Goal: Task Accomplishment & Management: Use online tool/utility

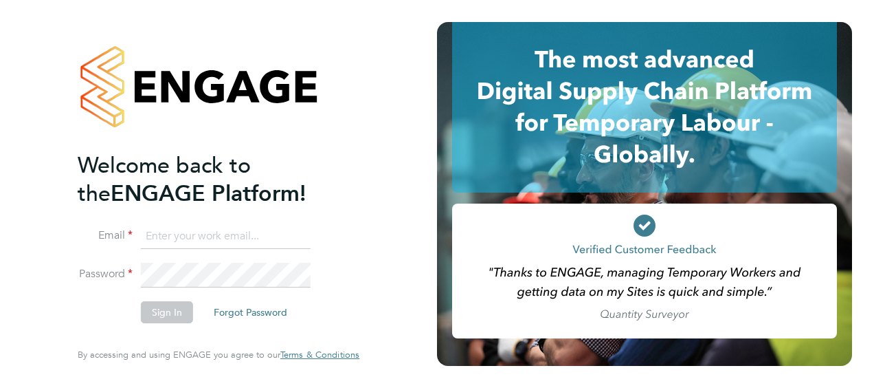
type input "hayley.knowles@justice.gov.uk"
click at [359, 108] on div at bounding box center [219, 86] width 282 height 129
click at [159, 311] on button "Sign In" at bounding box center [167, 312] width 52 height 22
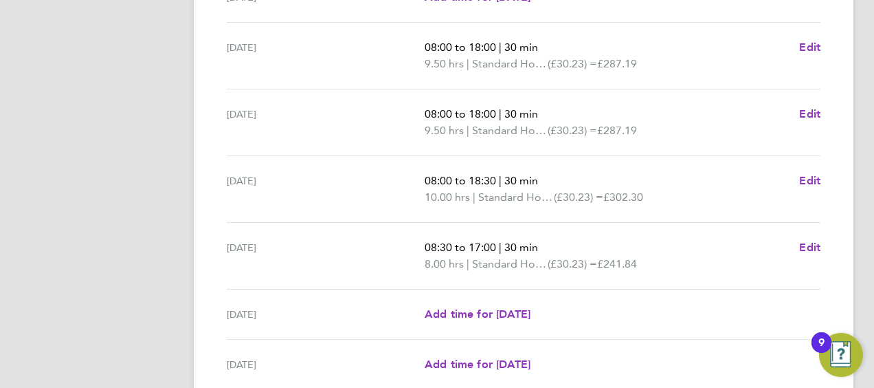
scroll to position [586, 0]
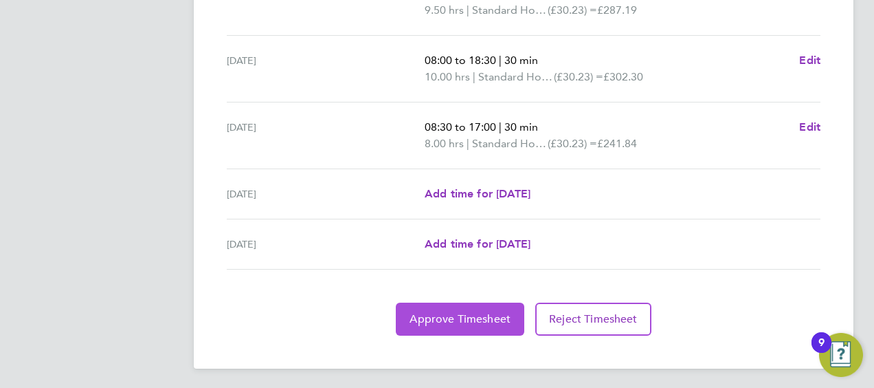
click at [454, 312] on span "Approve Timesheet" at bounding box center [460, 319] width 101 height 14
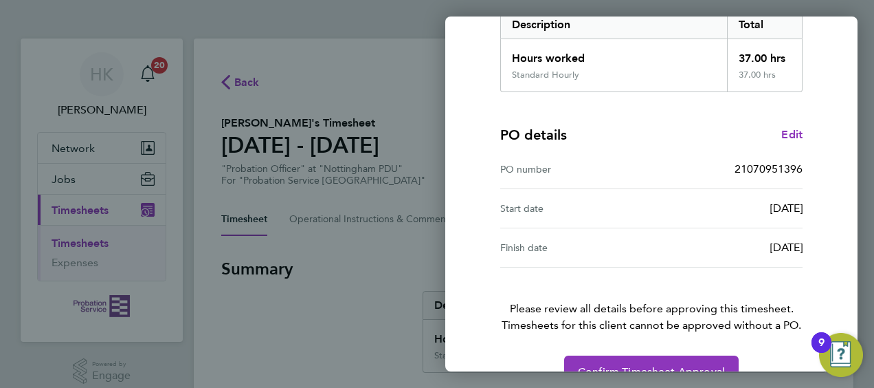
scroll to position [269, 0]
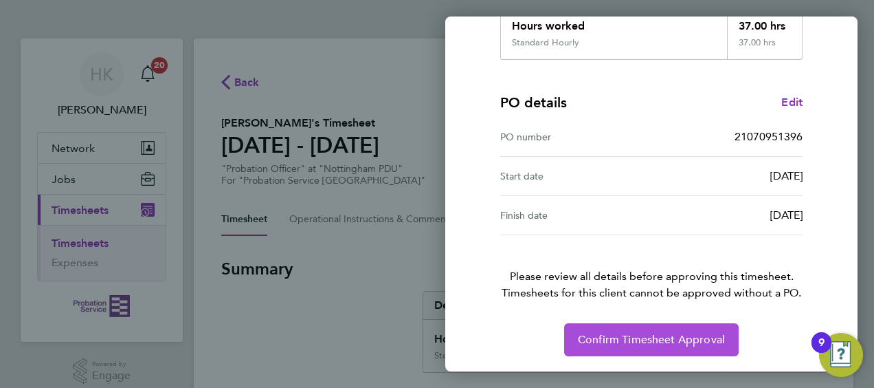
click at [673, 342] on span "Confirm Timesheet Approval" at bounding box center [651, 340] width 147 height 14
